Goal: Transaction & Acquisition: Book appointment/travel/reservation

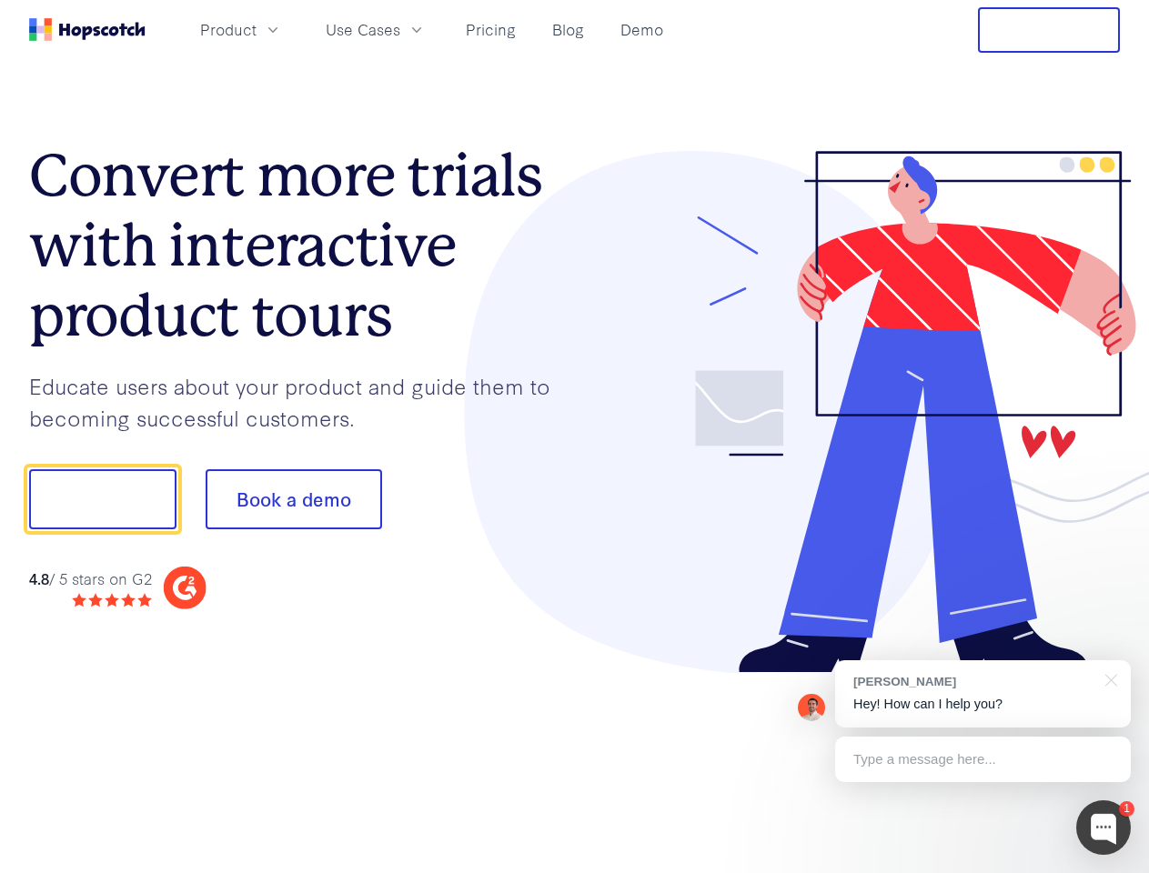
click at [575, 436] on div at bounding box center [848, 412] width 546 height 523
click at [256, 29] on span "Product" at bounding box center [228, 29] width 56 height 23
click at [400, 29] on span "Use Cases" at bounding box center [363, 29] width 75 height 23
click at [1048, 30] on button "Free Trial" at bounding box center [1049, 29] width 142 height 45
click at [102, 499] on button "Show me!" at bounding box center [102, 499] width 147 height 60
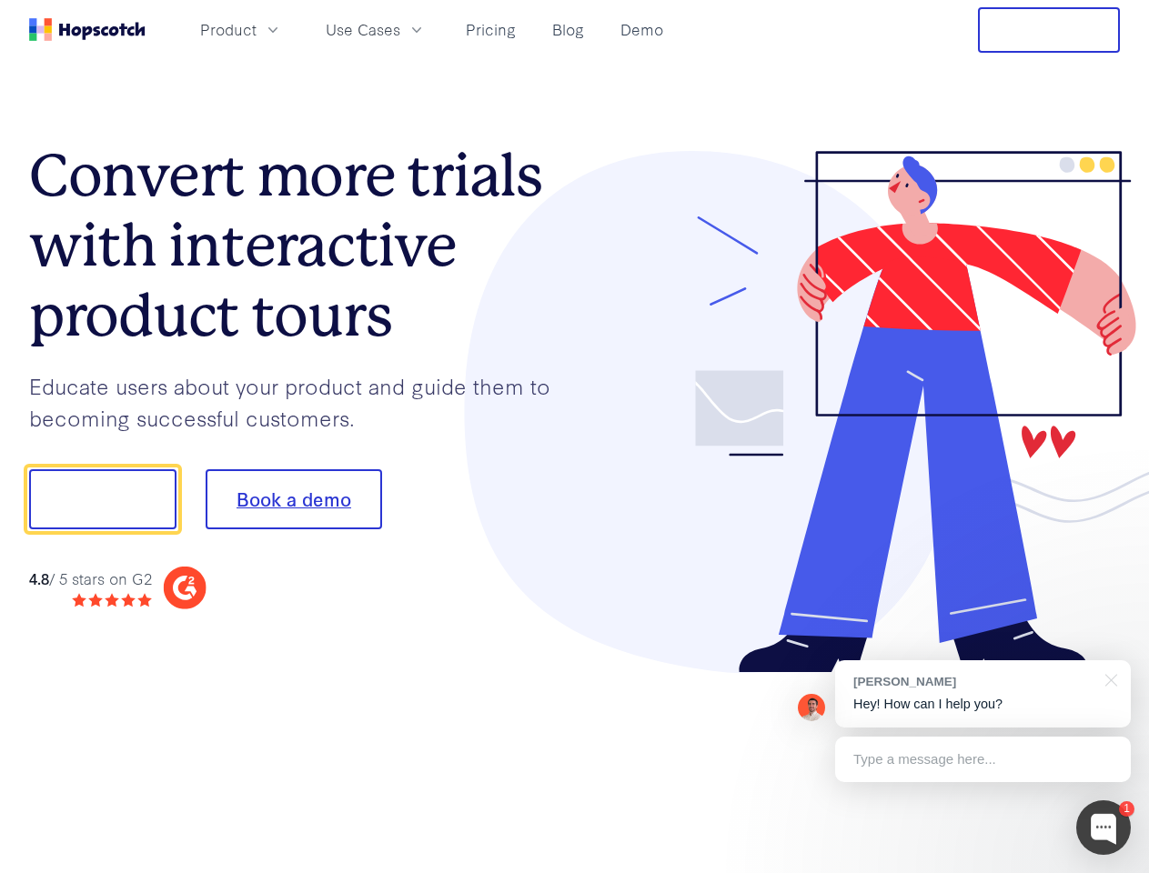
click at [293, 499] on button "Book a demo" at bounding box center [294, 499] width 176 height 60
click at [1103, 828] on div at bounding box center [1103, 827] width 55 height 55
click at [982, 694] on div "[PERSON_NAME] Hey! How can I help you?" at bounding box center [983, 693] width 296 height 67
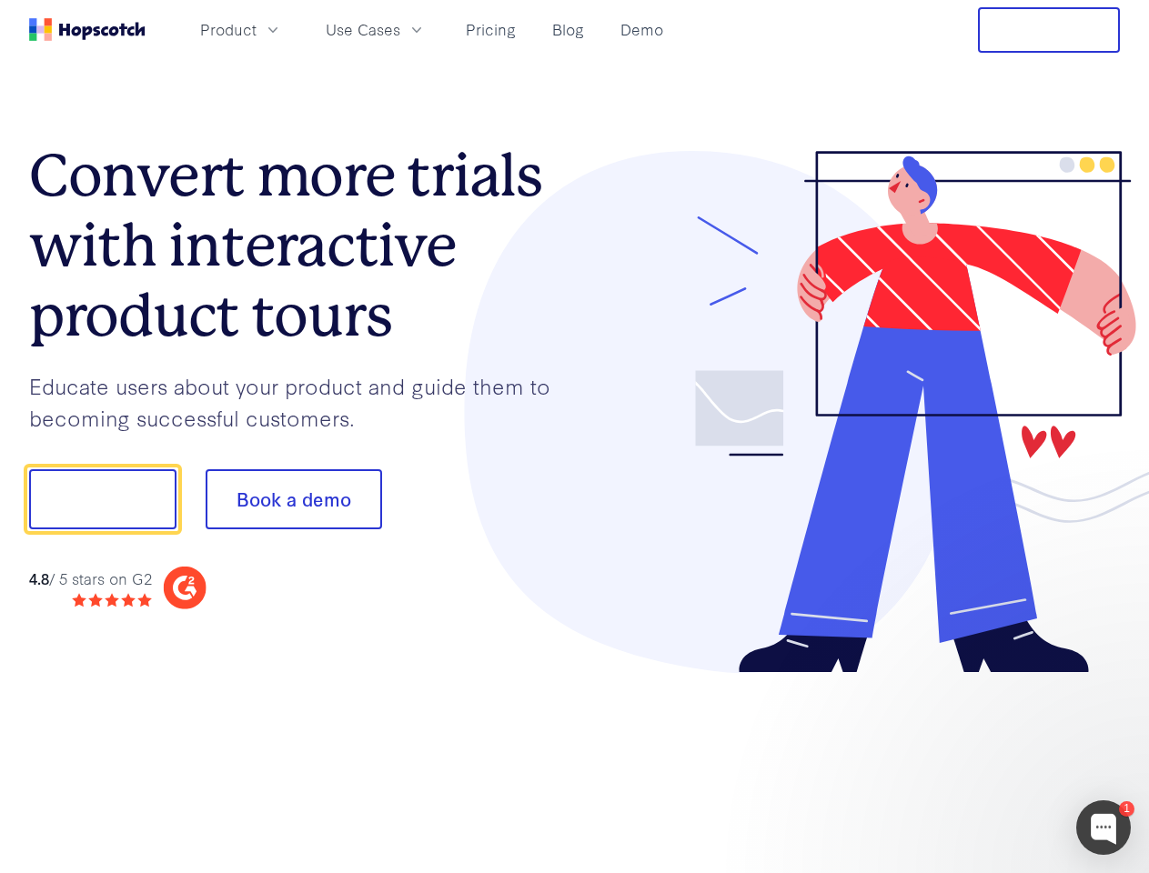
click at [1108, 678] on div at bounding box center [959, 497] width 341 height 607
click at [982, 759] on div at bounding box center [959, 618] width 341 height 363
